Goal: Obtain resource: Download file/media

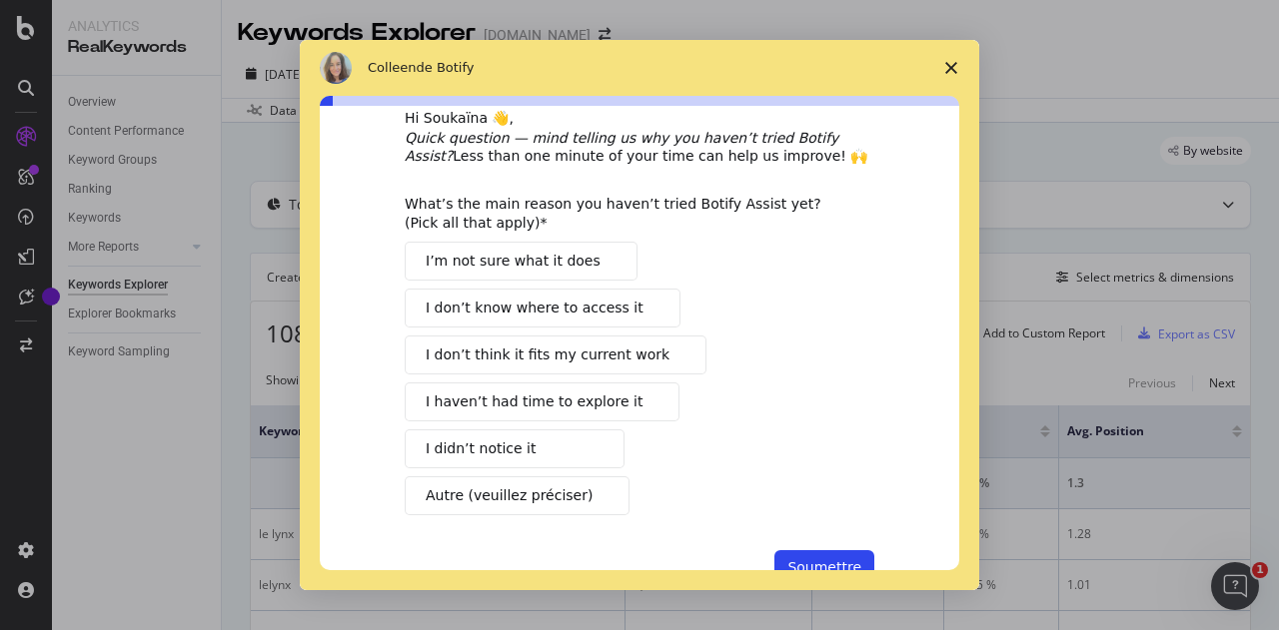
scroll to position [102, 0]
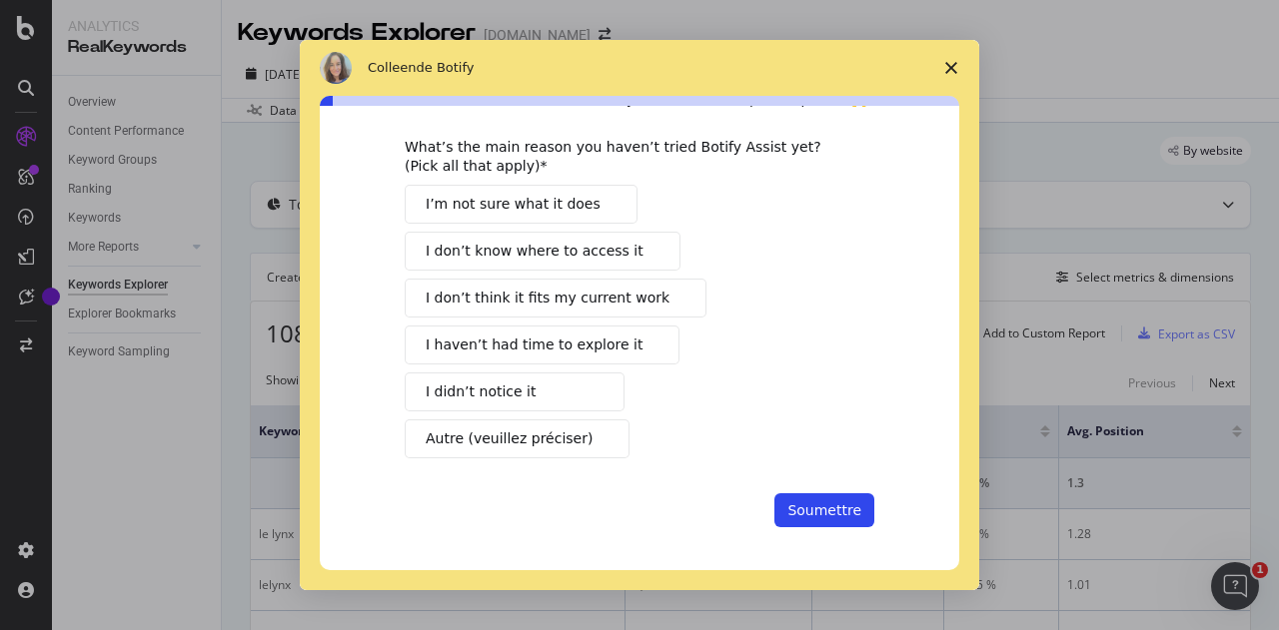
click at [486, 391] on span "I didn’t notice it" at bounding box center [481, 392] width 110 height 21
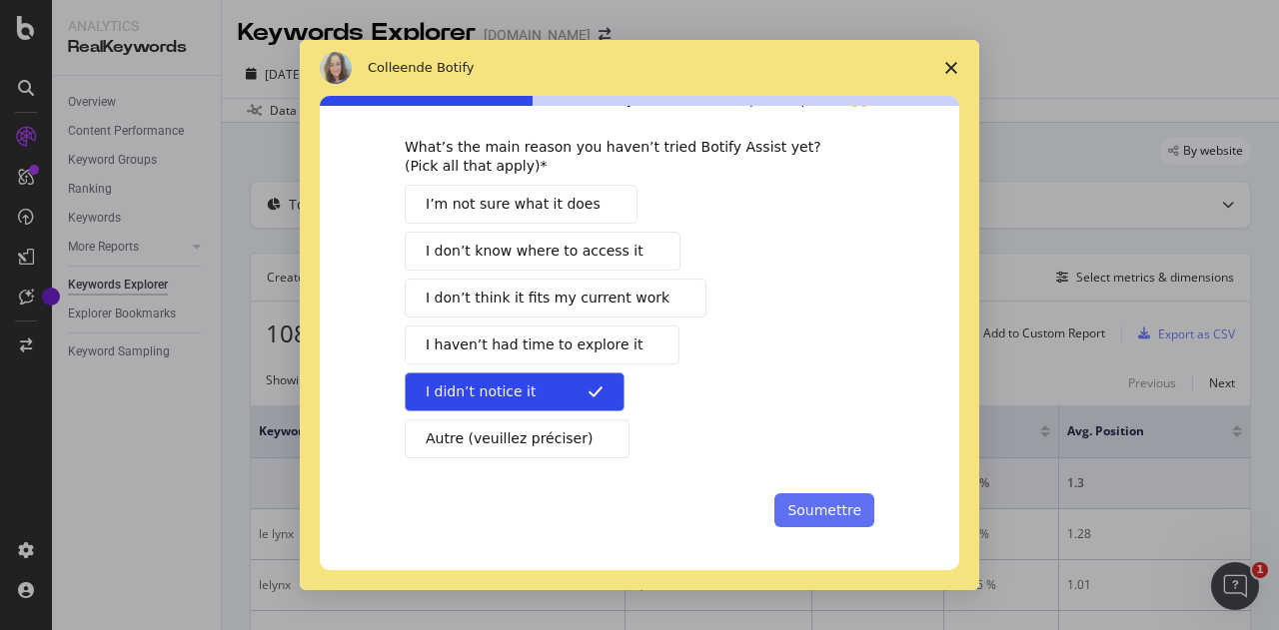
click at [845, 517] on button "Soumettre" at bounding box center [824, 511] width 100 height 34
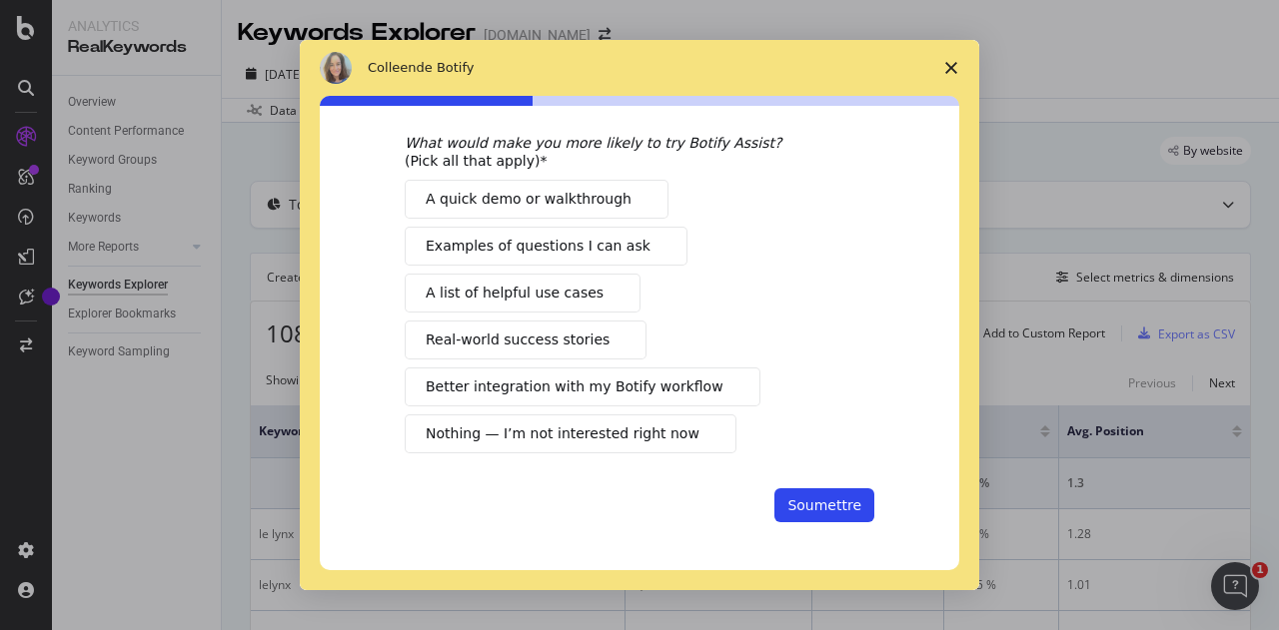
scroll to position [0, 0]
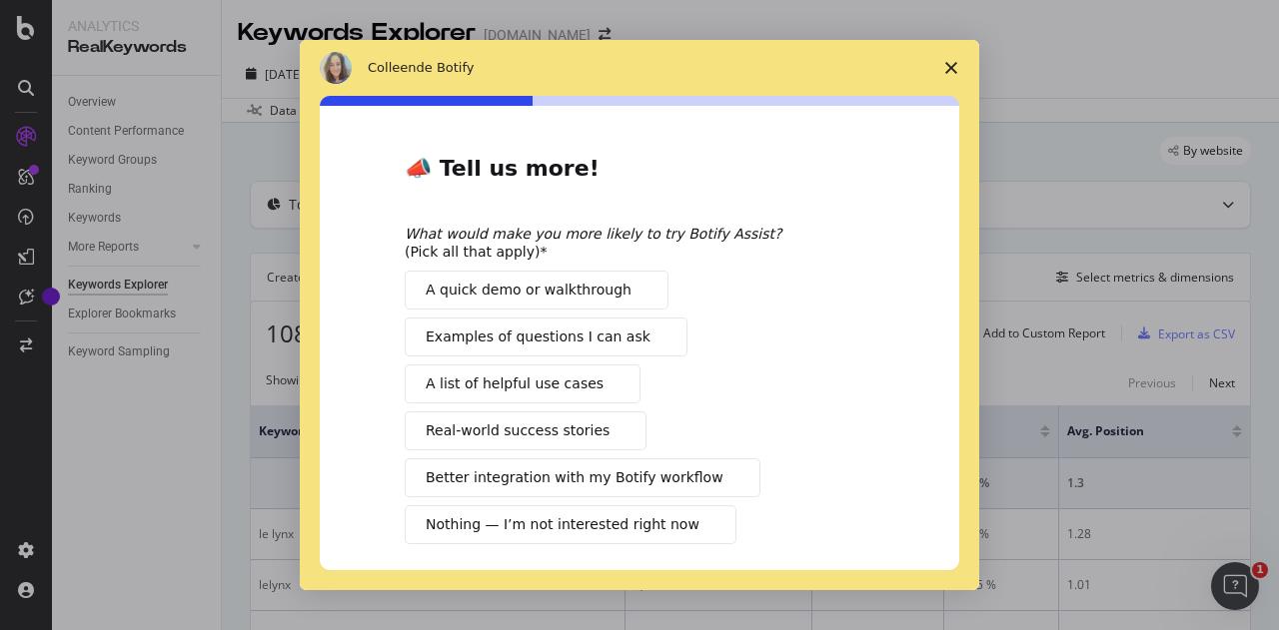
click at [953, 69] on polygon "Fermer l'enquête" at bounding box center [951, 68] width 12 height 12
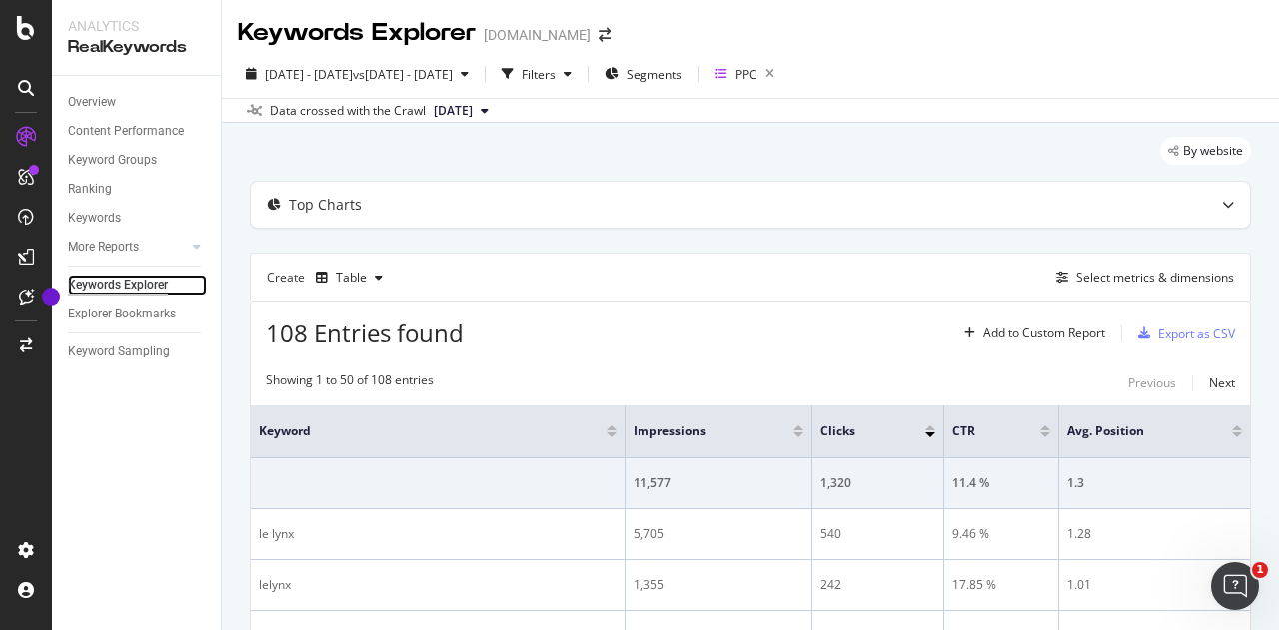
click at [127, 288] on div "Keywords Explorer" at bounding box center [118, 285] width 100 height 21
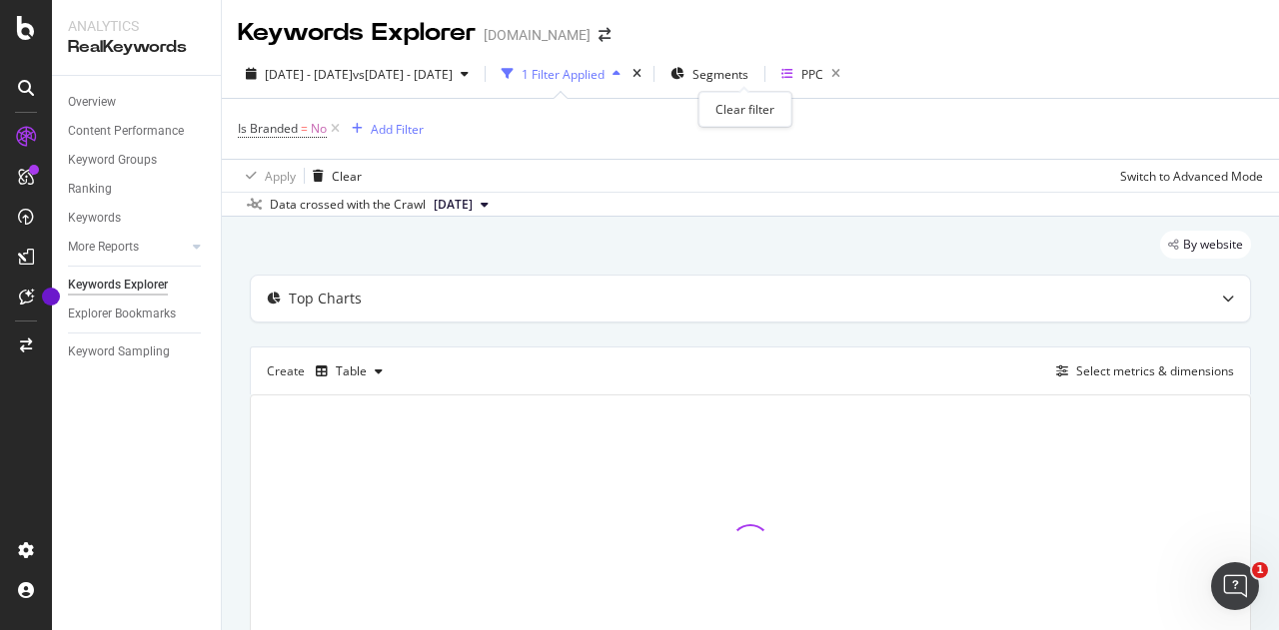
click at [645, 78] on div "times" at bounding box center [636, 74] width 17 height 20
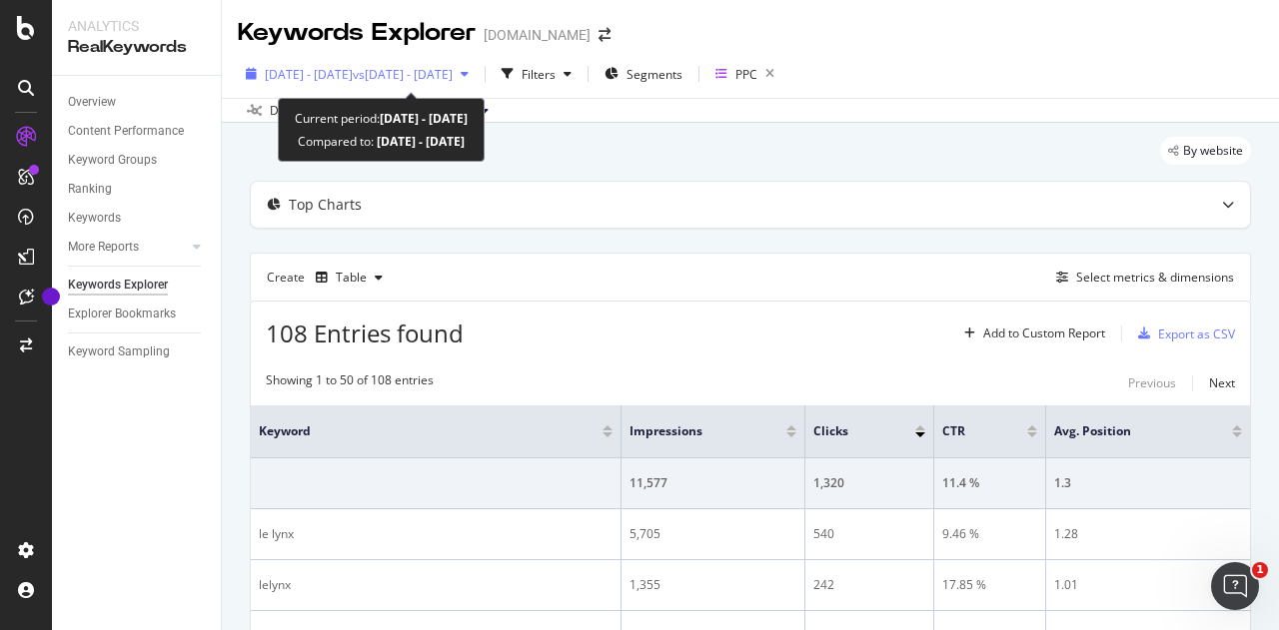
click at [453, 70] on span "vs [DATE] - [DATE]" at bounding box center [403, 74] width 100 height 17
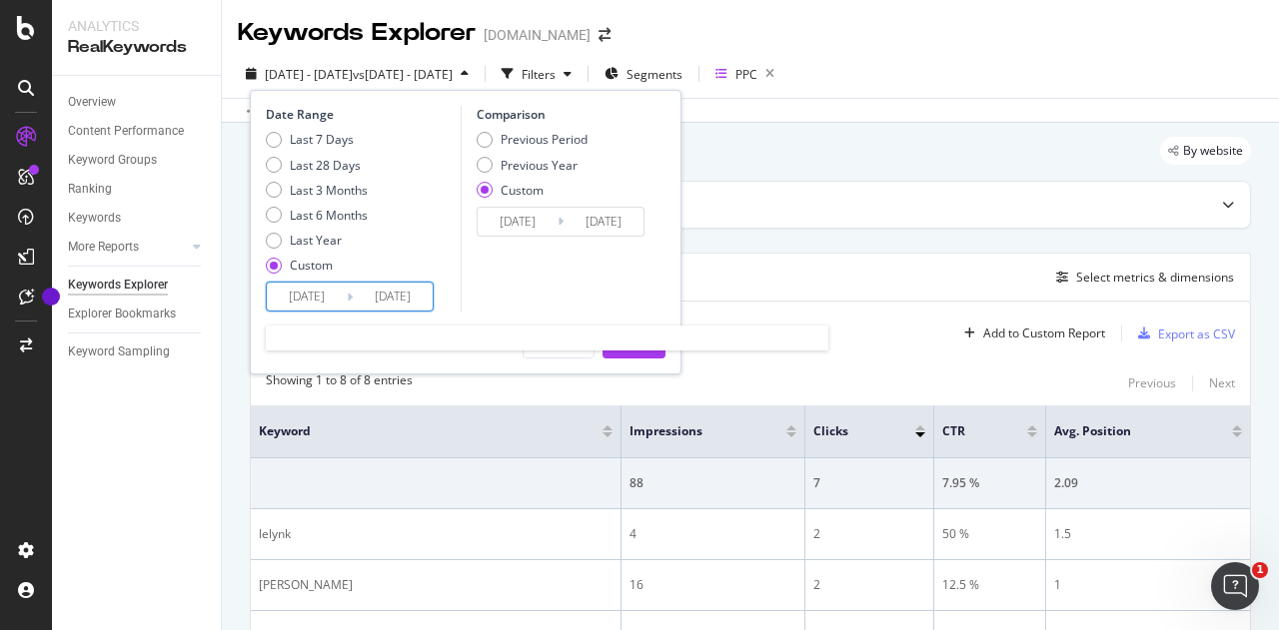
click at [311, 301] on input "[DATE]" at bounding box center [307, 297] width 80 height 28
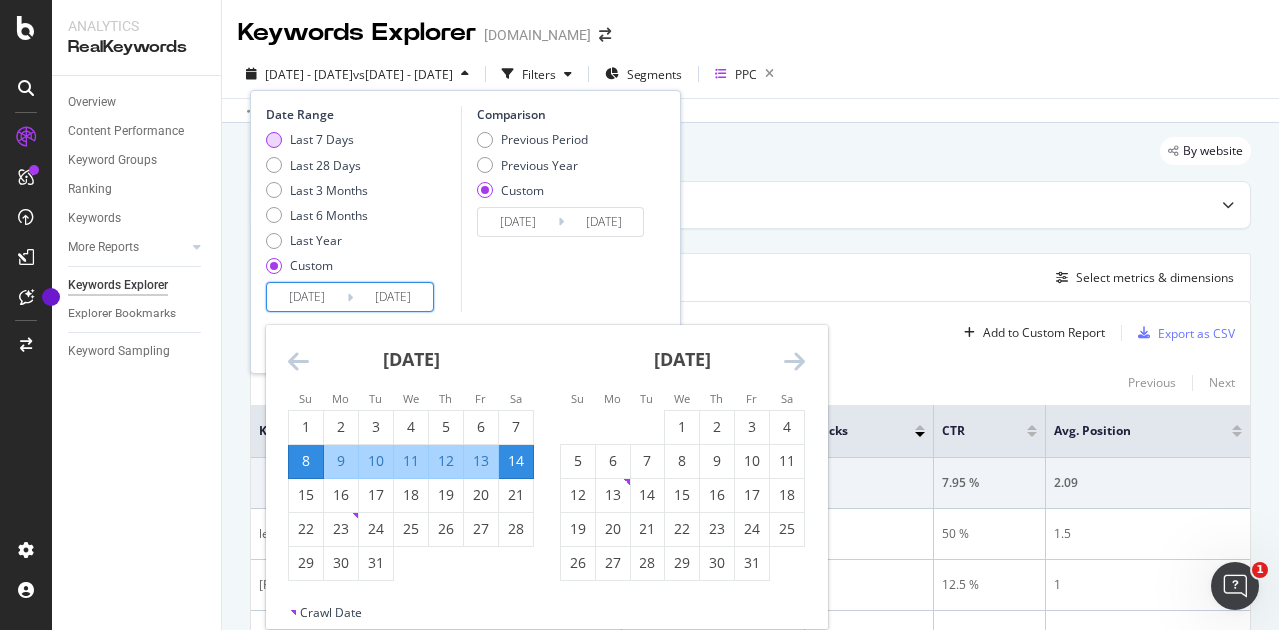
click at [322, 138] on div "Last 7 Days" at bounding box center [322, 139] width 64 height 17
type input "[DATE]"
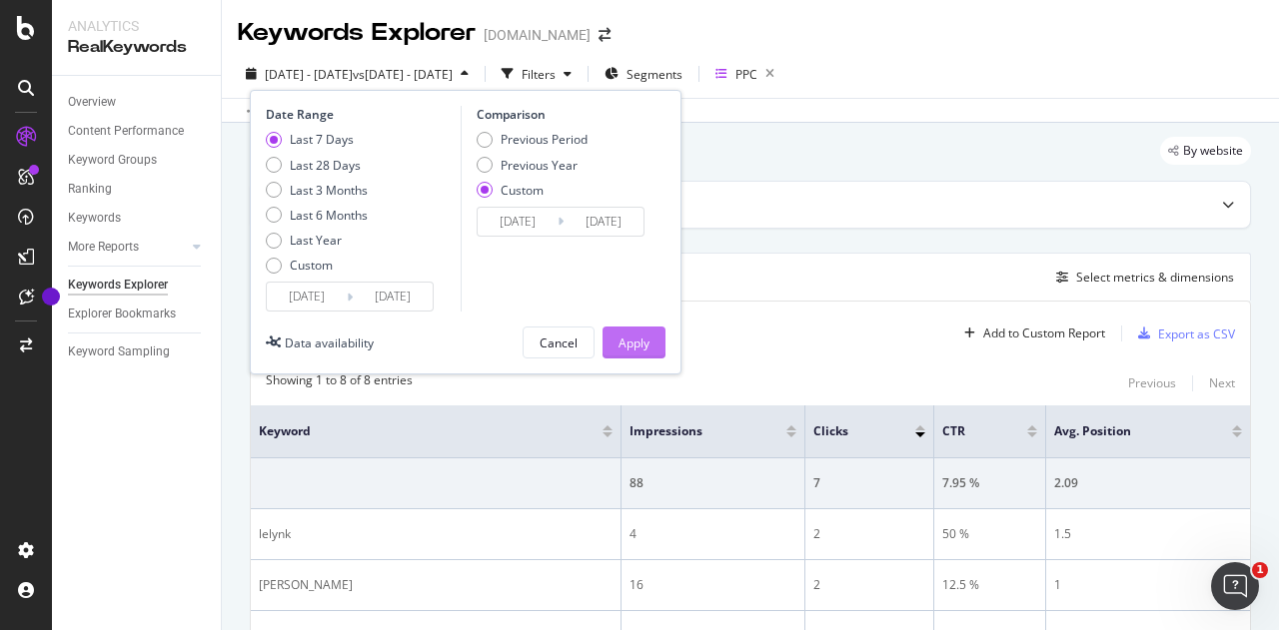
click at [641, 342] on div "Apply" at bounding box center [633, 343] width 31 height 17
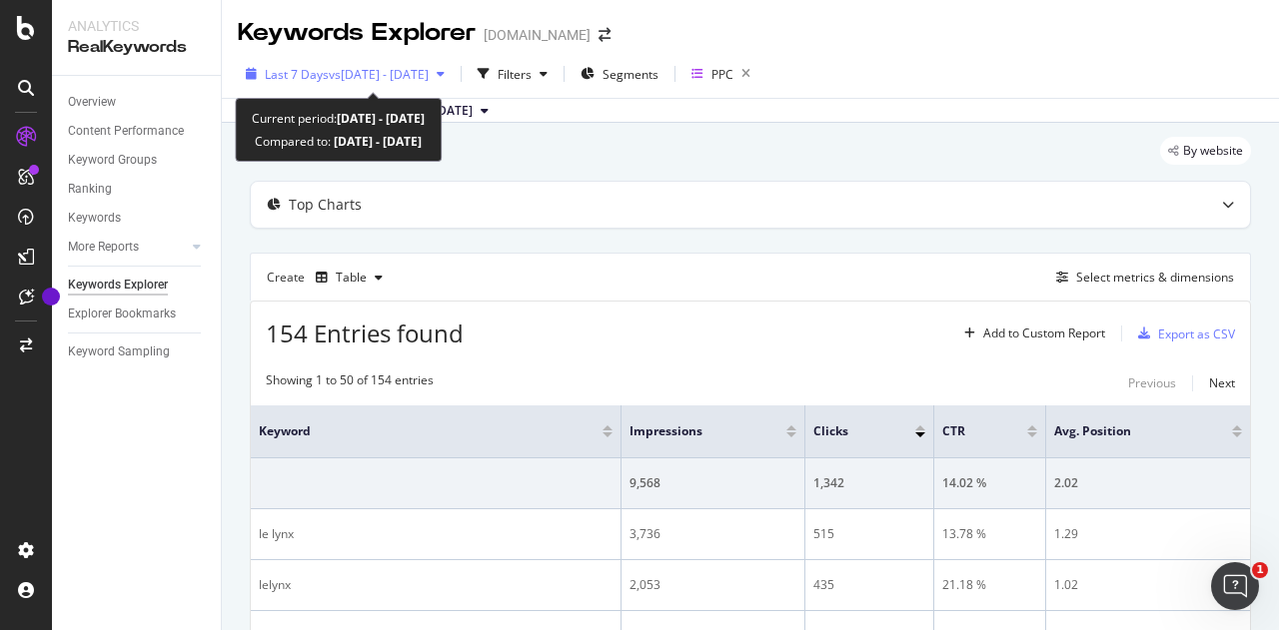
click at [350, 76] on span "vs [DATE] - [DATE]" at bounding box center [379, 74] width 100 height 17
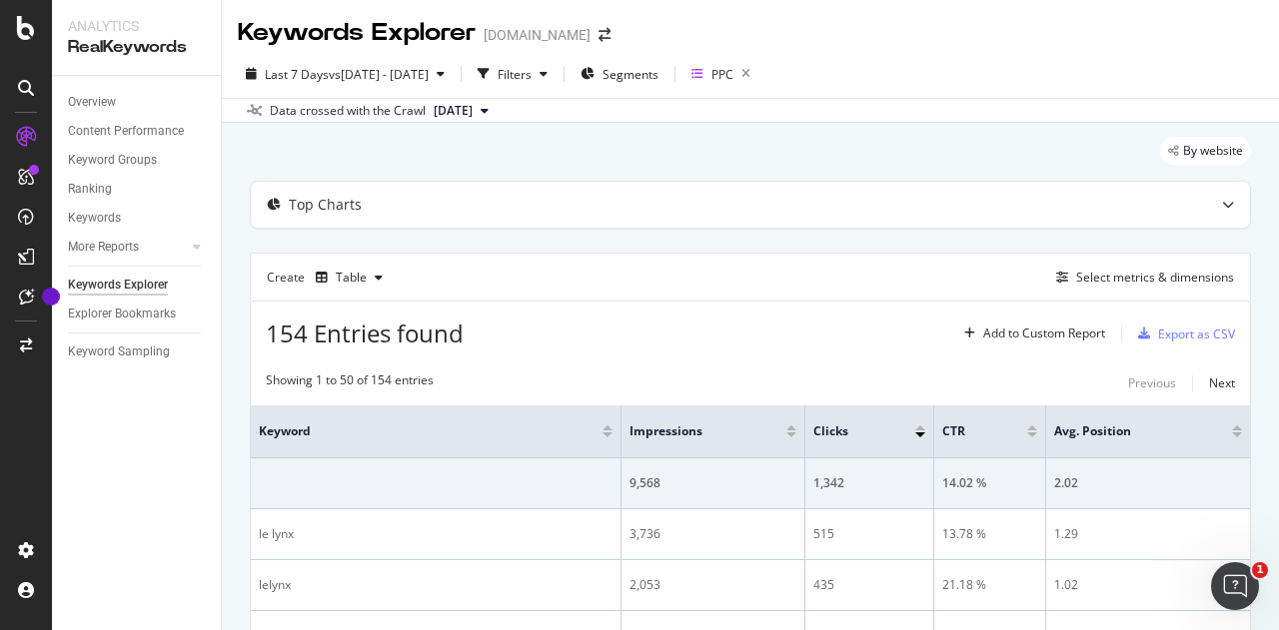
click at [823, 294] on div "Create Table Select metrics & dimensions" at bounding box center [750, 277] width 1001 height 48
click at [1179, 335] on div "Export as CSV" at bounding box center [1196, 334] width 77 height 17
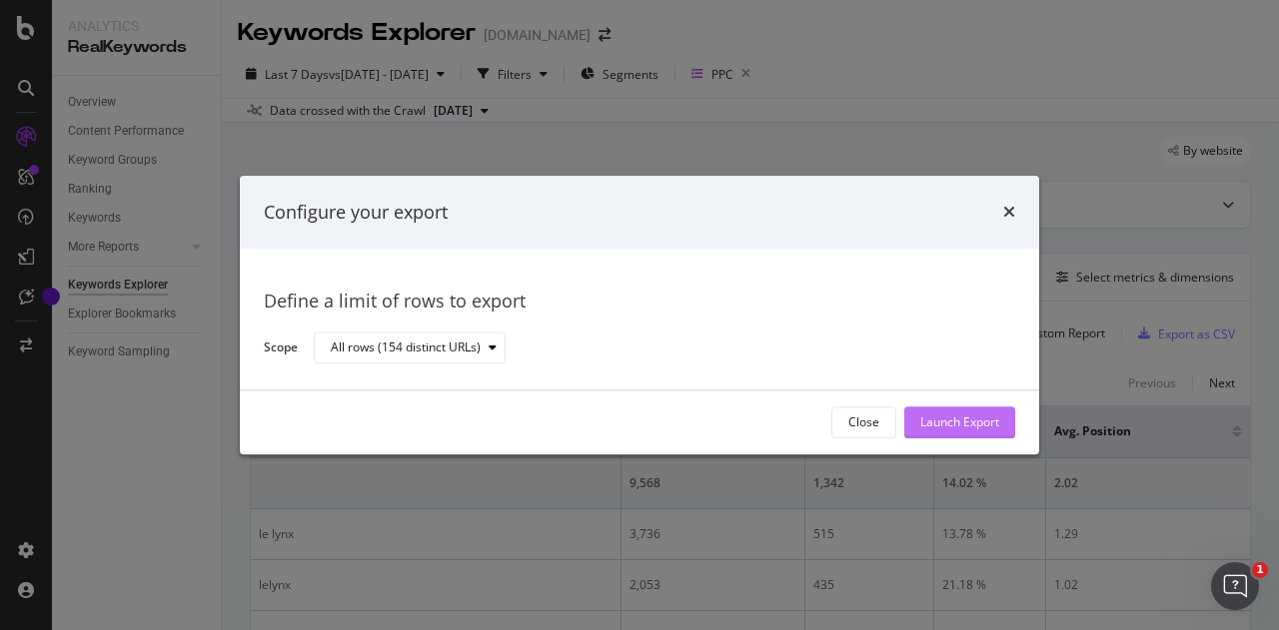
click at [973, 423] on div "Launch Export" at bounding box center [959, 423] width 79 height 17
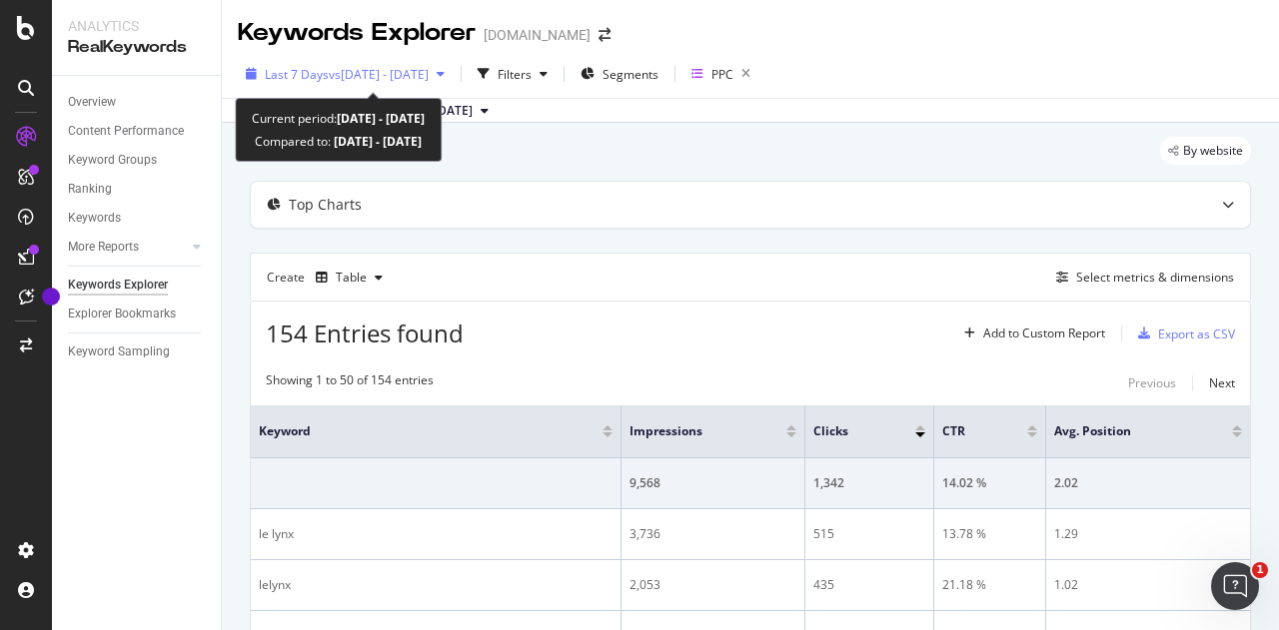
click at [427, 67] on span "vs [DATE] - [DATE]" at bounding box center [379, 74] width 100 height 17
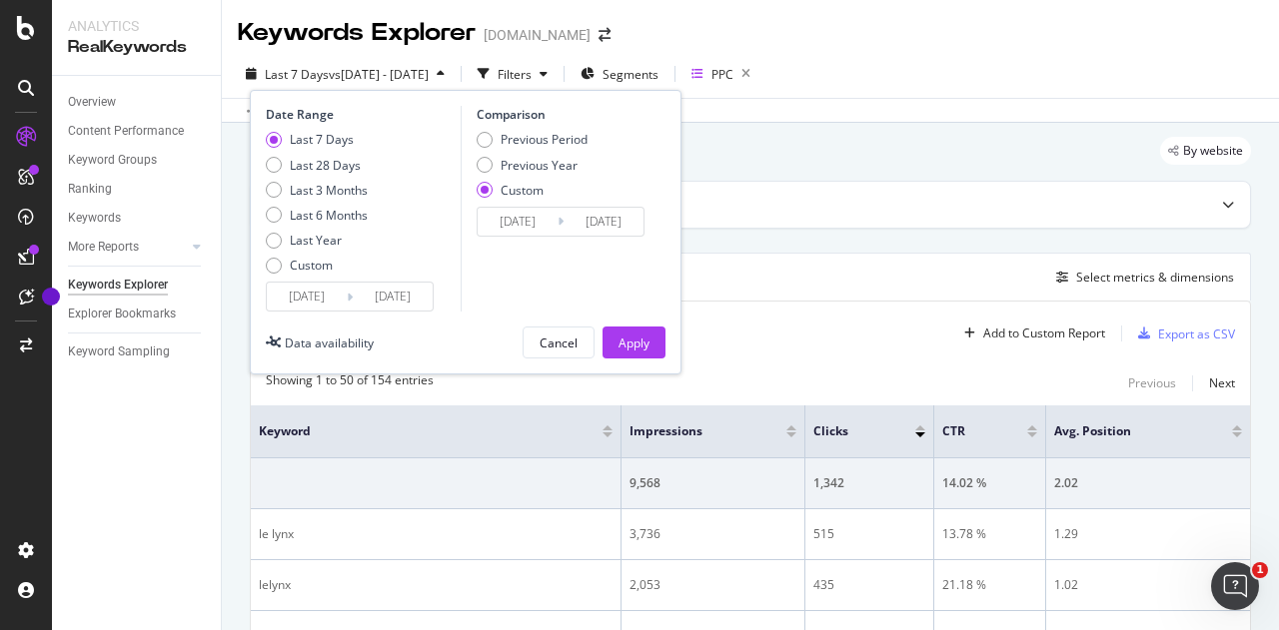
click at [309, 293] on input "[DATE]" at bounding box center [307, 297] width 80 height 28
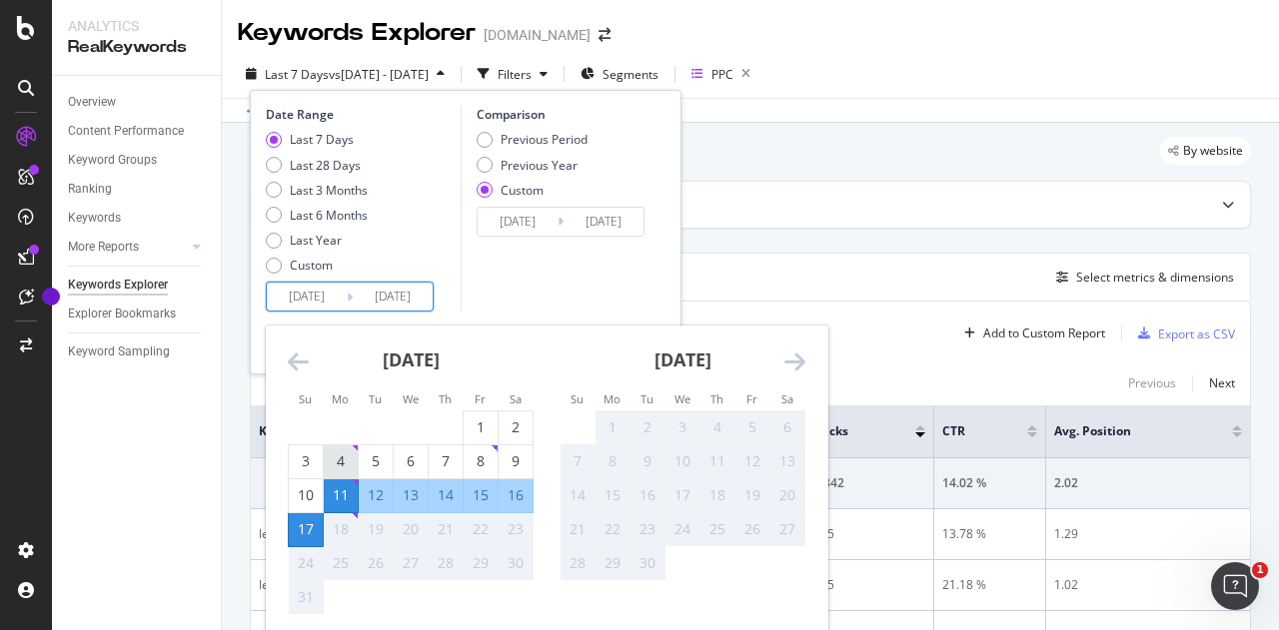
click at [345, 464] on div "4" at bounding box center [341, 462] width 34 height 20
type input "[DATE]"
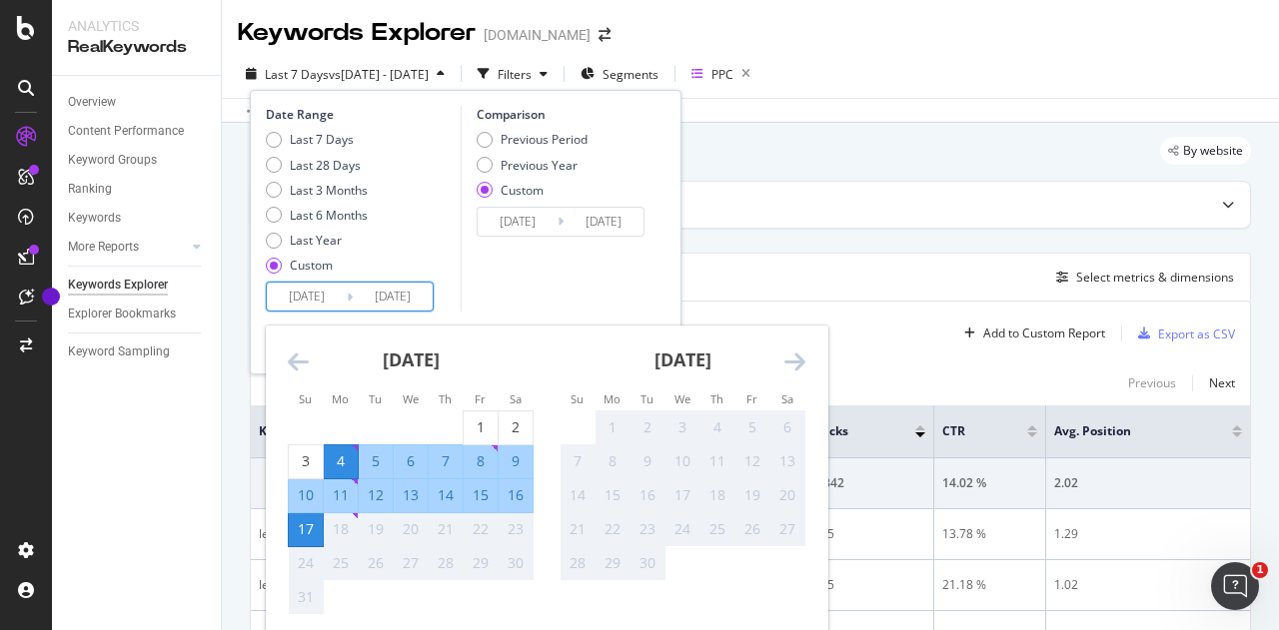
click at [302, 491] on div "10" at bounding box center [306, 496] width 34 height 20
type input "[DATE]"
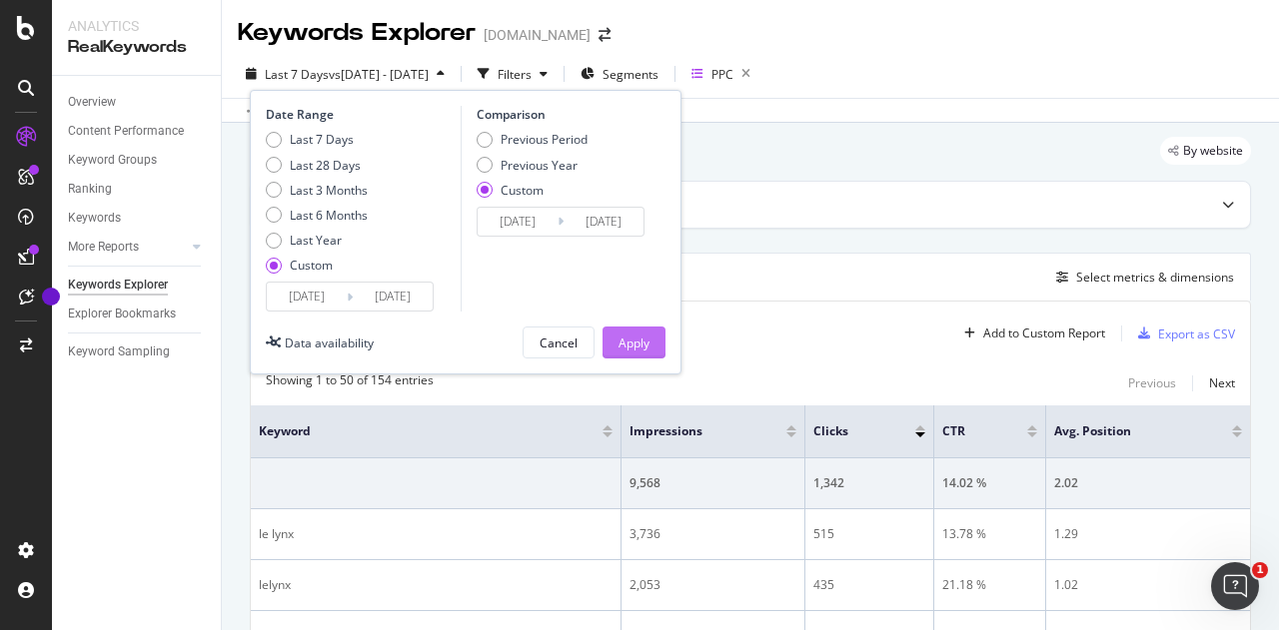
click at [631, 337] on div "Apply" at bounding box center [633, 343] width 31 height 17
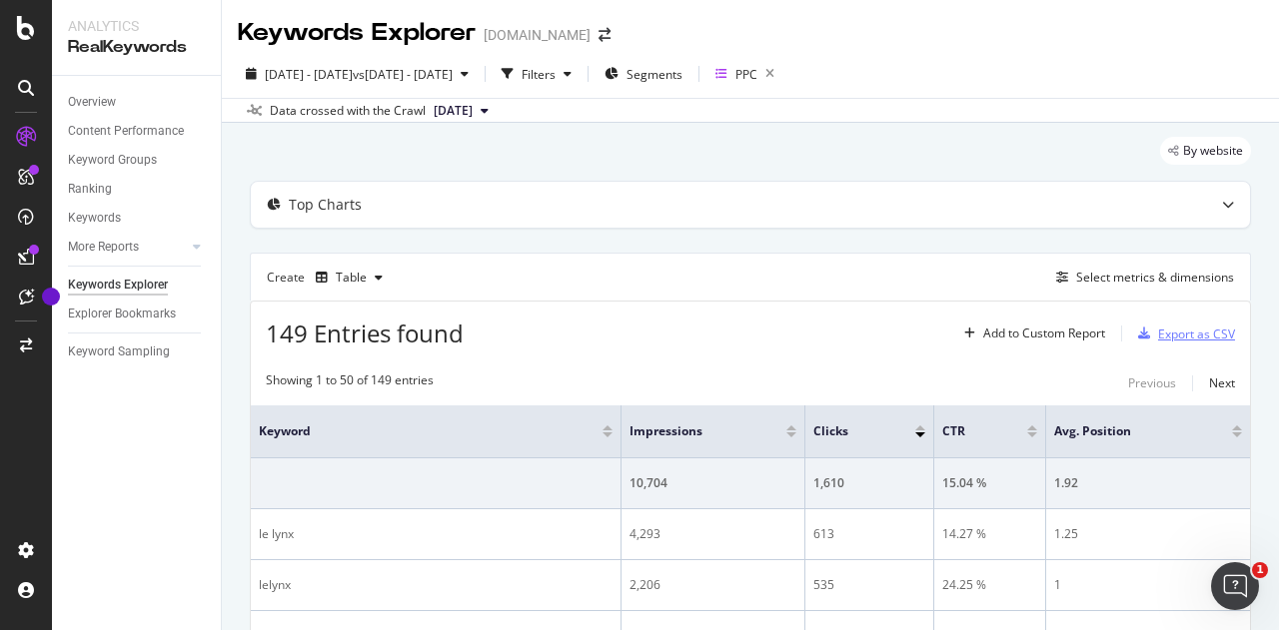
click at [1172, 326] on div "Export as CSV" at bounding box center [1196, 334] width 77 height 17
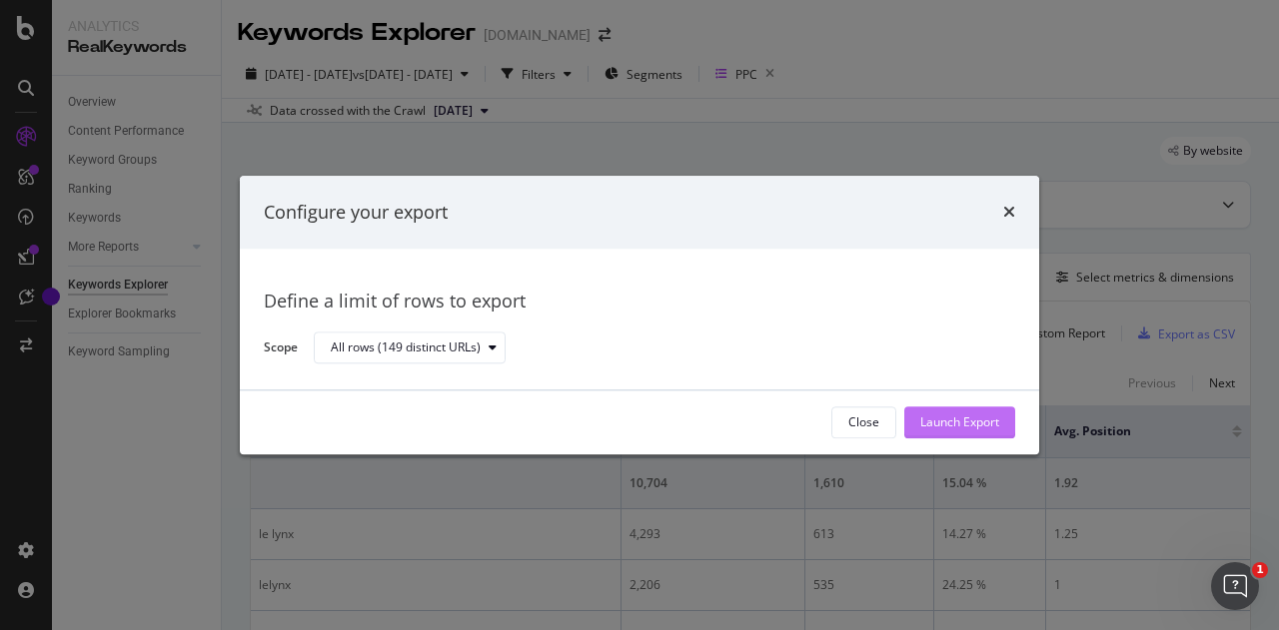
click at [952, 425] on div "Launch Export" at bounding box center [959, 423] width 79 height 17
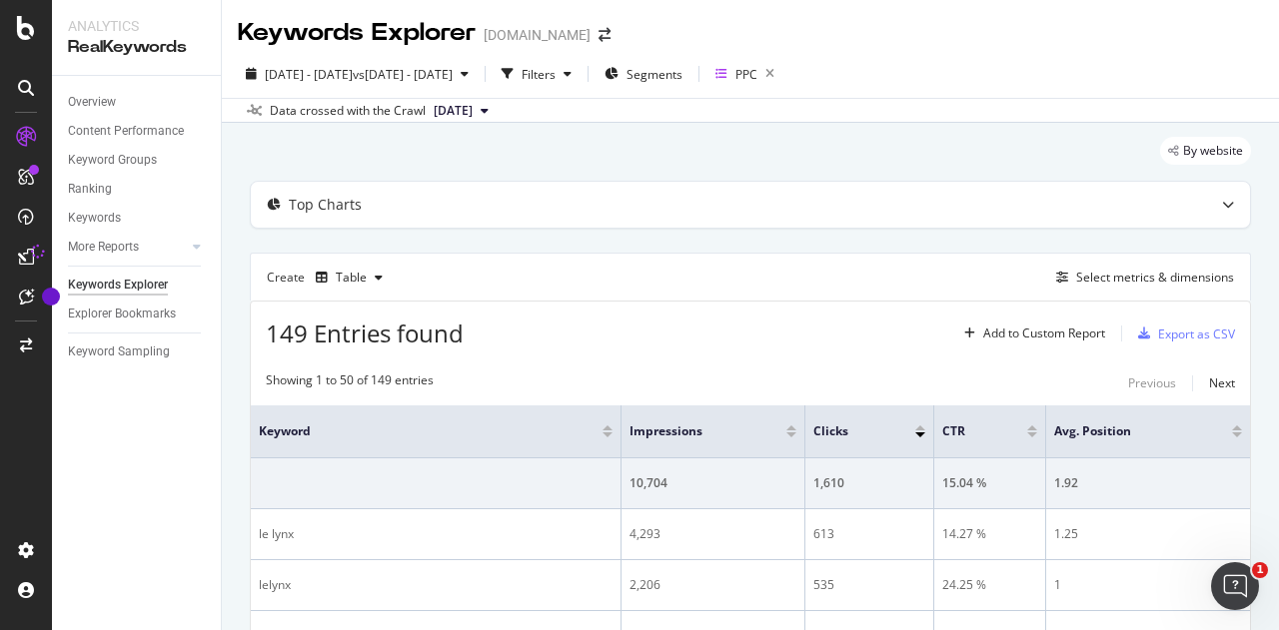
click at [794, 281] on div "Create Table Select metrics & dimensions" at bounding box center [750, 277] width 1001 height 48
click at [790, 298] on div "Create Table Select metrics & dimensions" at bounding box center [750, 277] width 1001 height 48
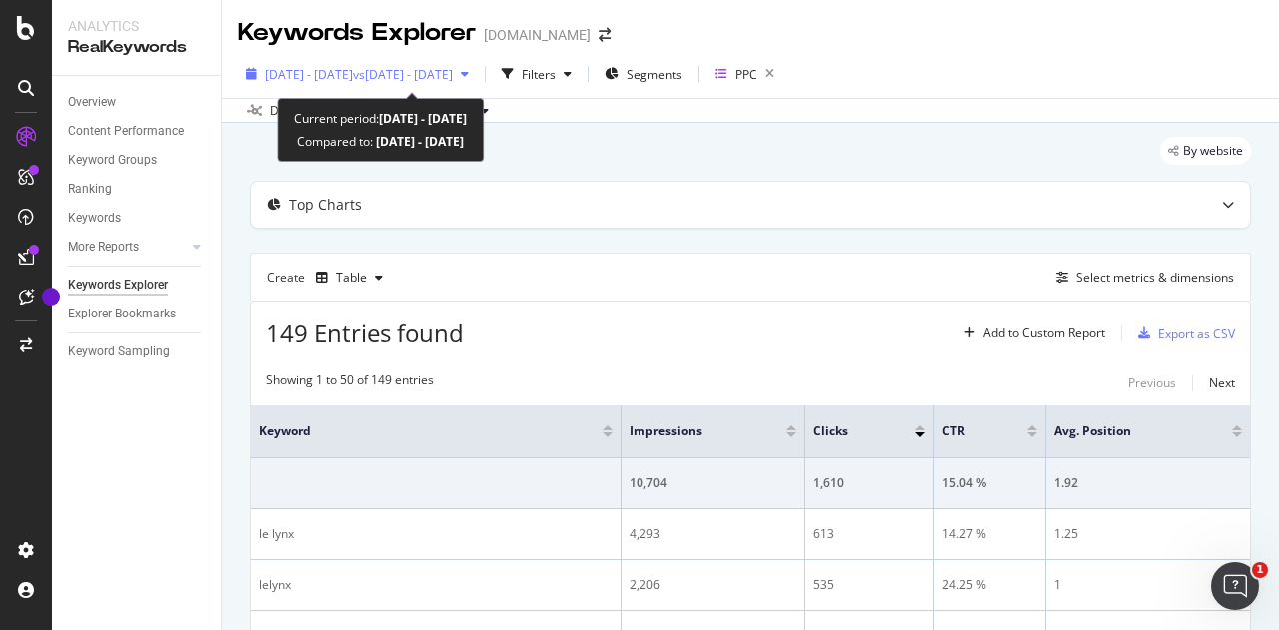
click at [353, 68] on span "[DATE] - [DATE]" at bounding box center [309, 74] width 88 height 17
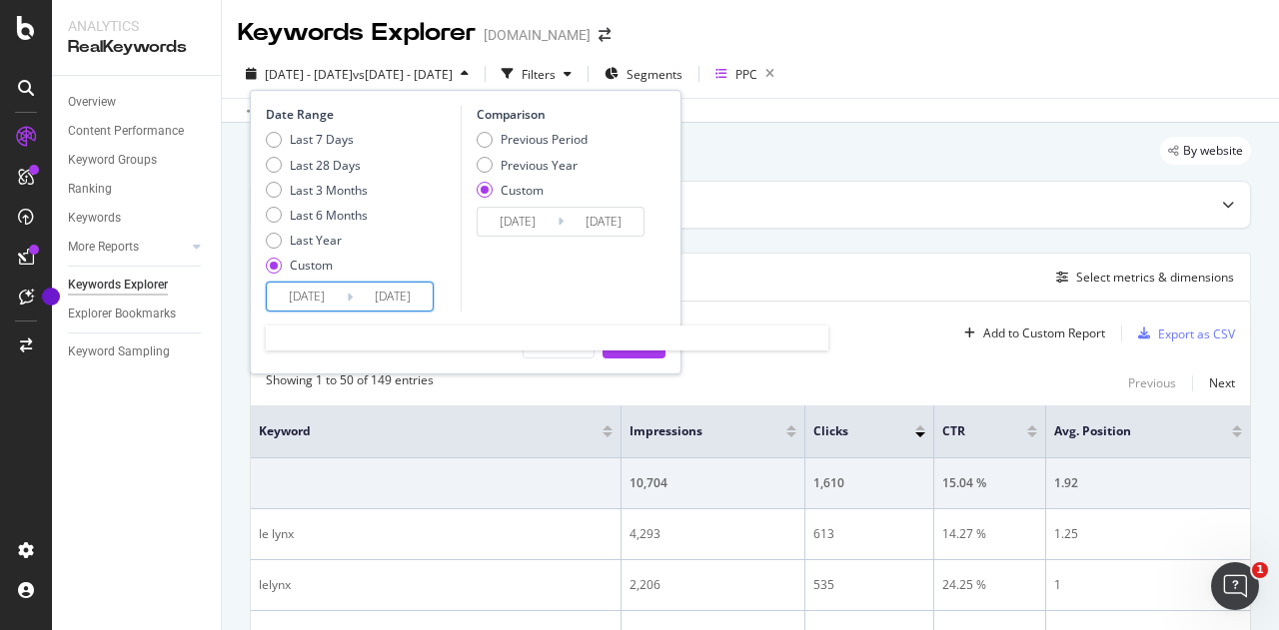
click at [312, 305] on input "[DATE]" at bounding box center [307, 297] width 80 height 28
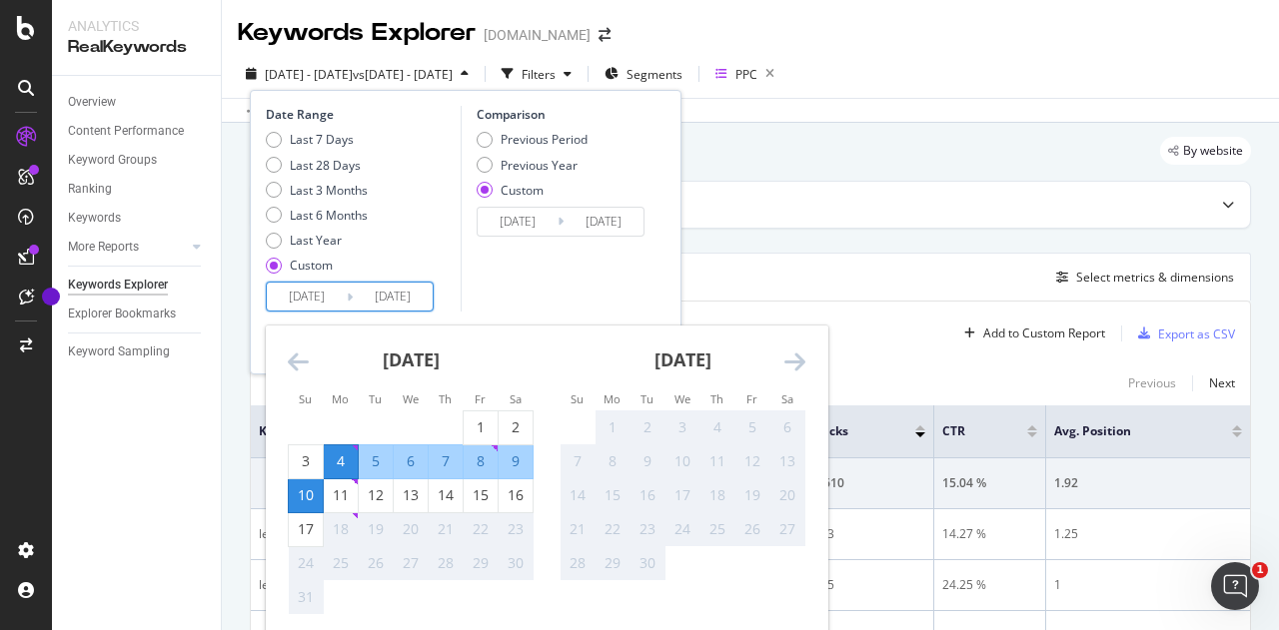
click at [302, 365] on icon "Move backward to switch to the previous month." at bounding box center [298, 362] width 21 height 24
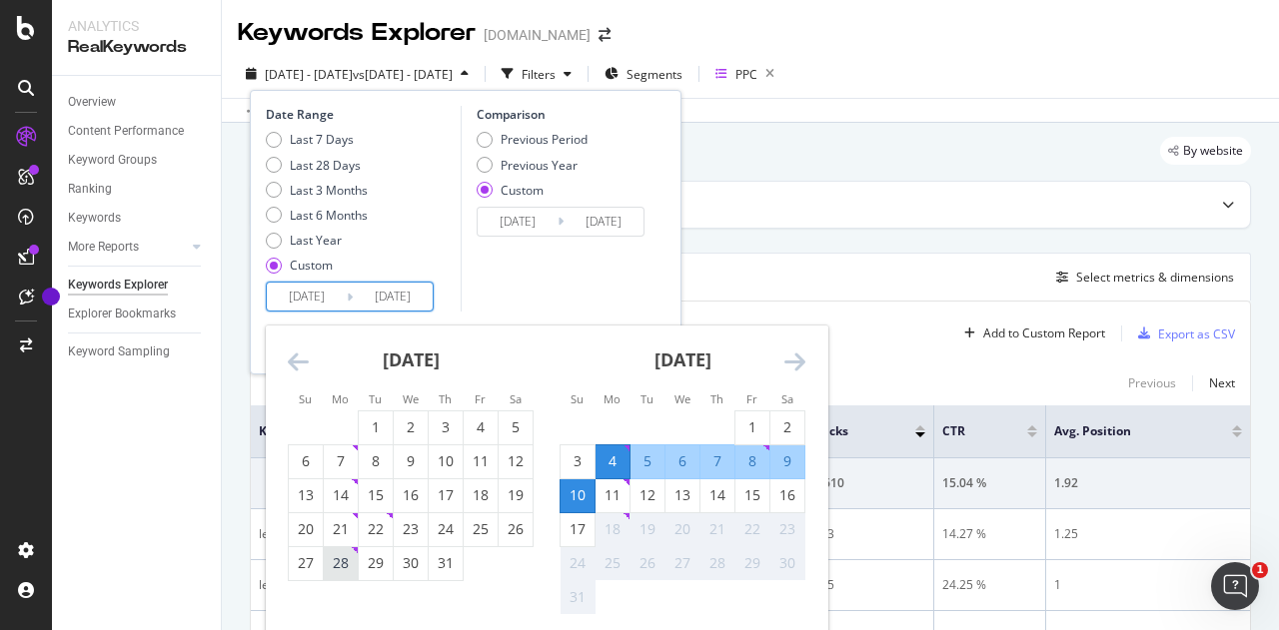
click at [343, 570] on div "28" at bounding box center [341, 563] width 34 height 20
type input "[DATE]"
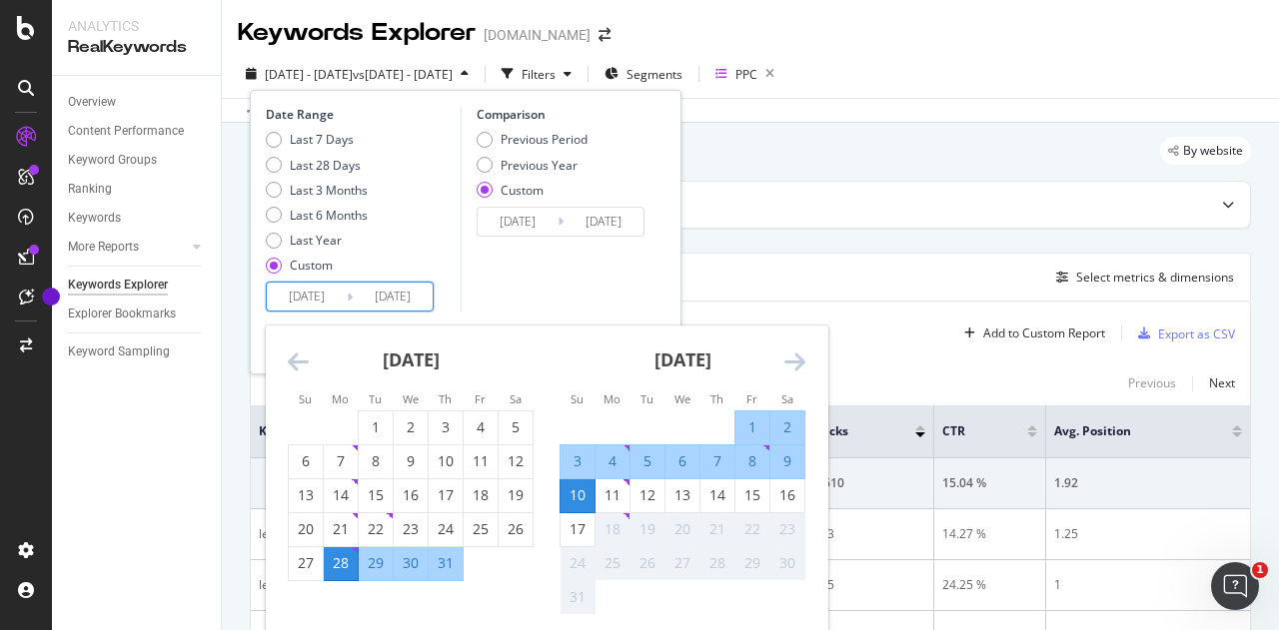
click at [585, 459] on div "3" at bounding box center [577, 462] width 34 height 20
type input "[DATE]"
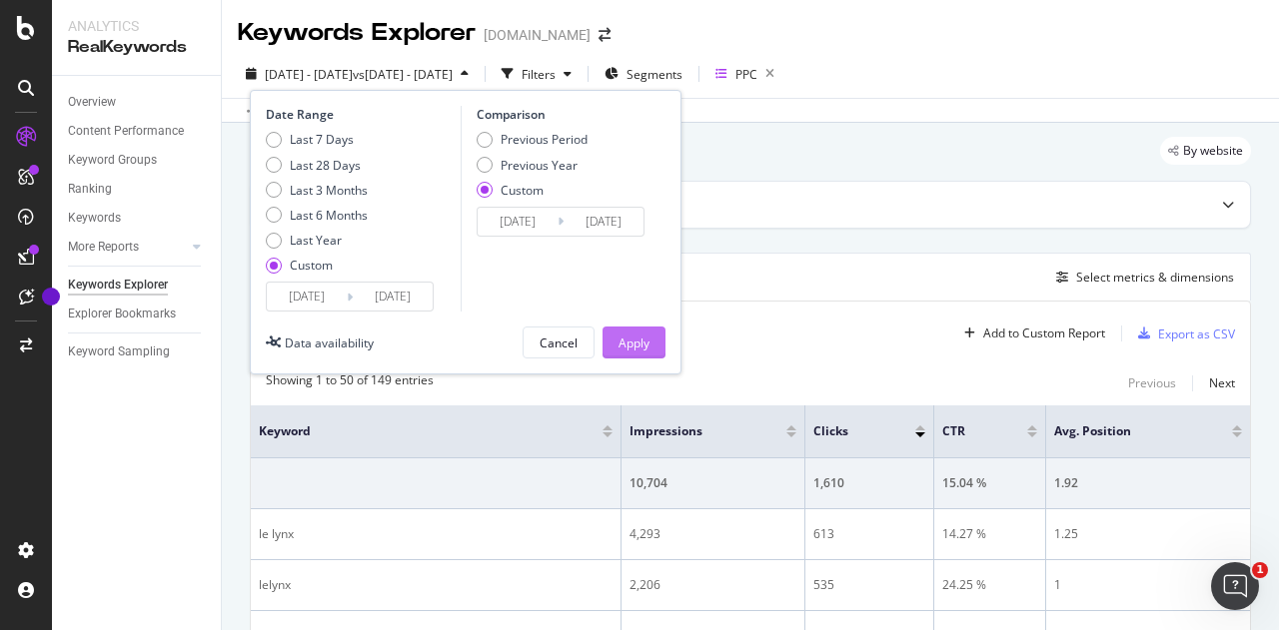
click at [611, 353] on button "Apply" at bounding box center [633, 343] width 63 height 32
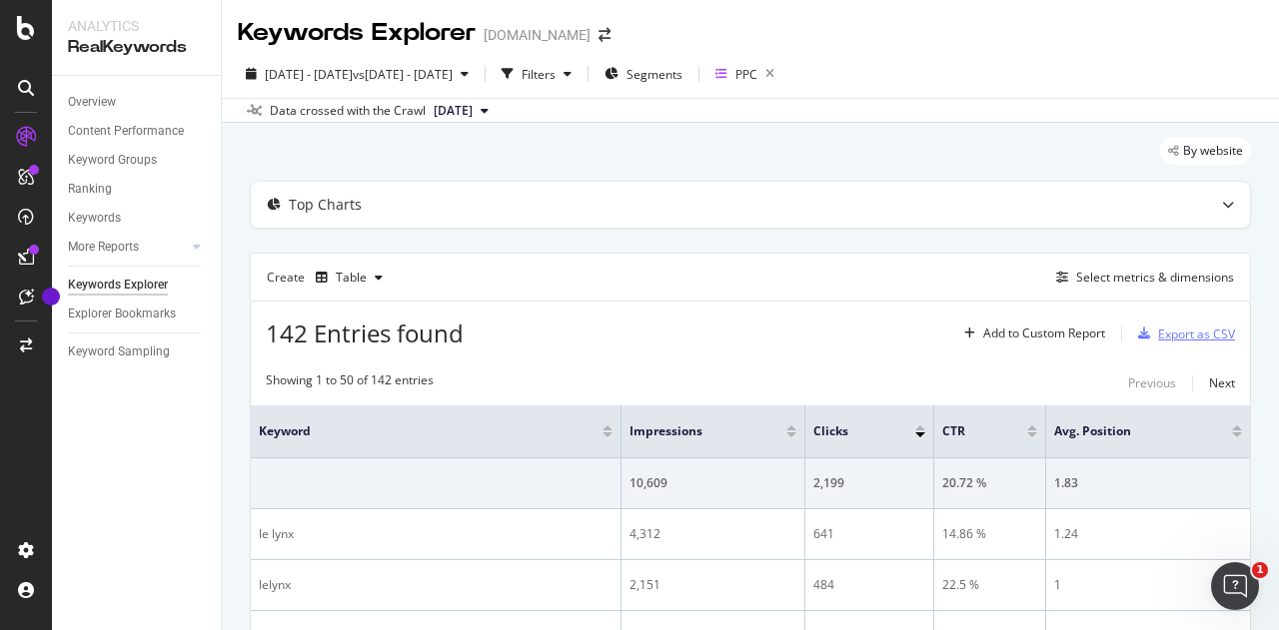
click at [1196, 332] on div "Export as CSV" at bounding box center [1196, 334] width 77 height 17
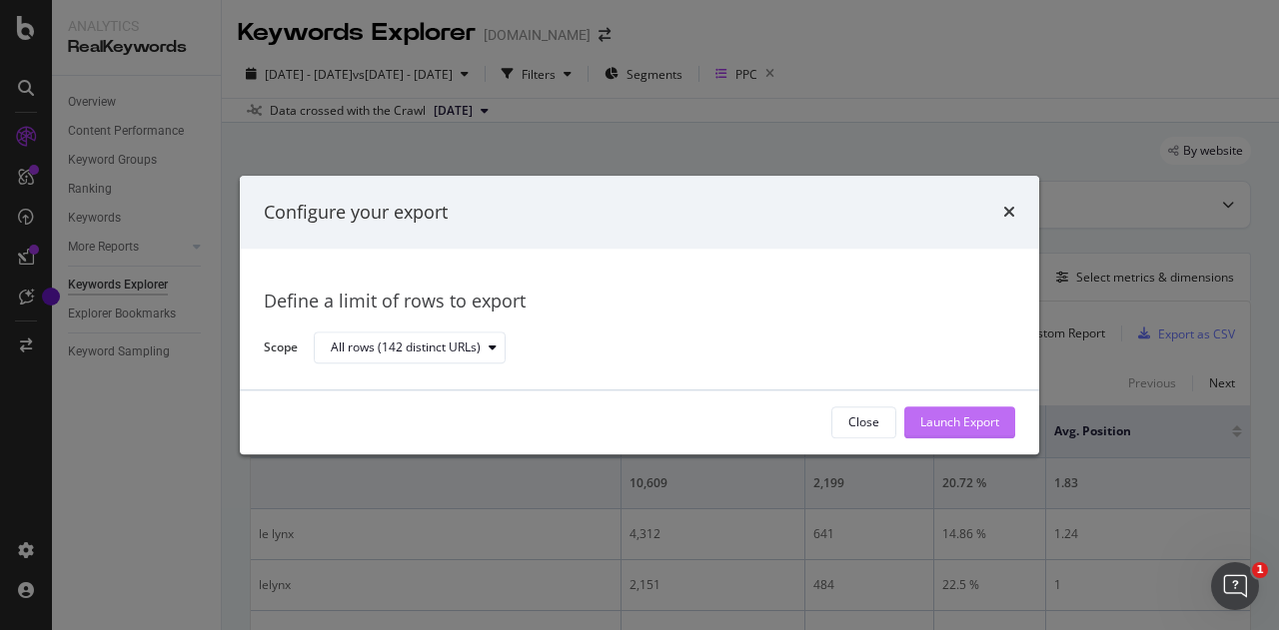
click at [959, 423] on div "Launch Export" at bounding box center [959, 423] width 79 height 17
